Goal: Task Accomplishment & Management: Manage account settings

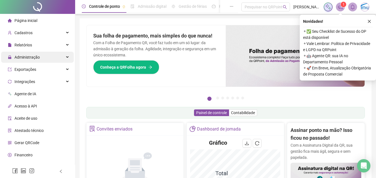
click at [37, 57] on span "Administração" at bounding box center [26, 57] width 25 height 4
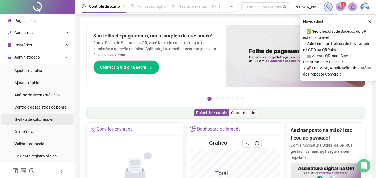
click at [42, 118] on span "Gestão de solicitações" at bounding box center [33, 119] width 39 height 4
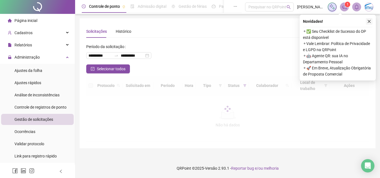
click at [370, 22] on icon "close" at bounding box center [369, 21] width 4 height 4
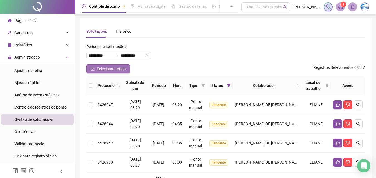
click at [110, 68] on span "Selecionar todos" at bounding box center [111, 69] width 29 height 6
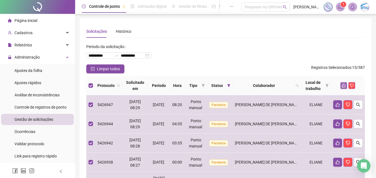
click at [343, 85] on icon "like" at bounding box center [344, 86] width 4 height 4
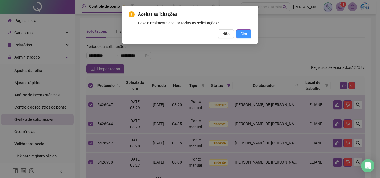
click at [239, 34] on button "Sim" at bounding box center [243, 33] width 15 height 9
